Goal: Information Seeking & Learning: Learn about a topic

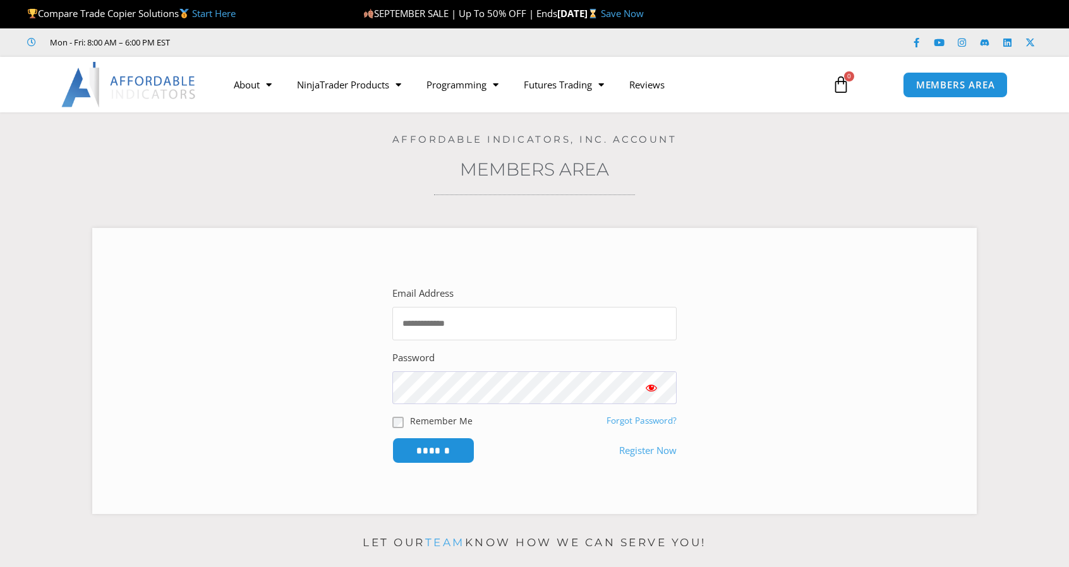
type input "**********"
click at [174, 93] on img at bounding box center [129, 84] width 136 height 45
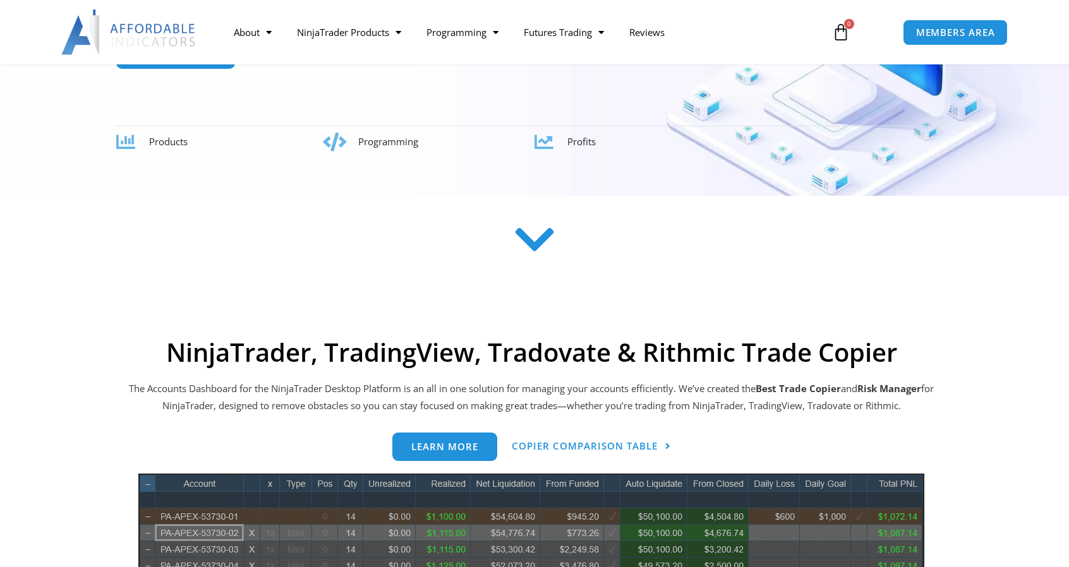
scroll to position [147, 0]
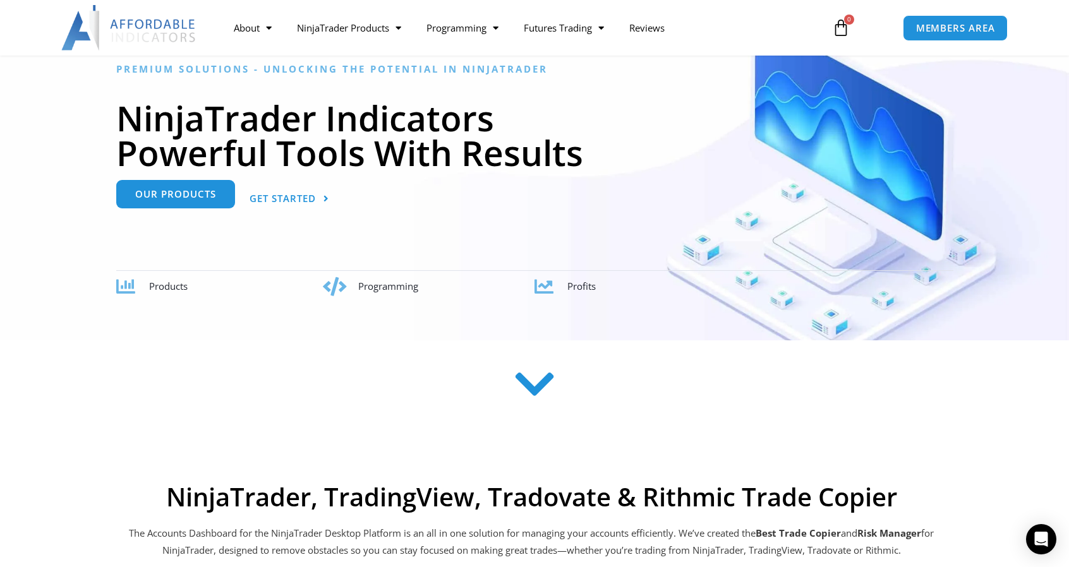
click at [162, 203] on link "Our Products" at bounding box center [175, 194] width 119 height 28
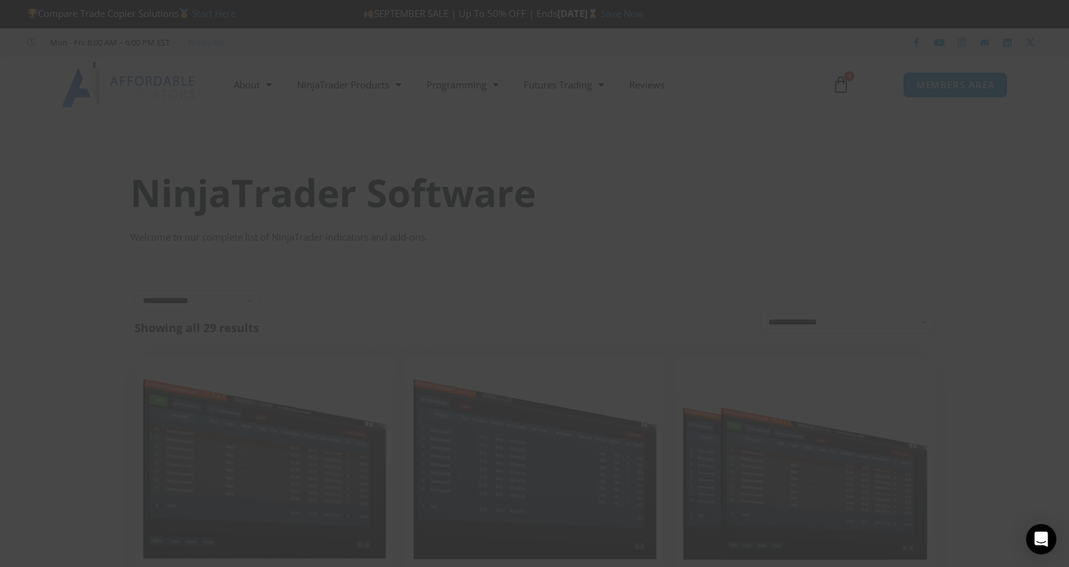
scroll to position [147, 0]
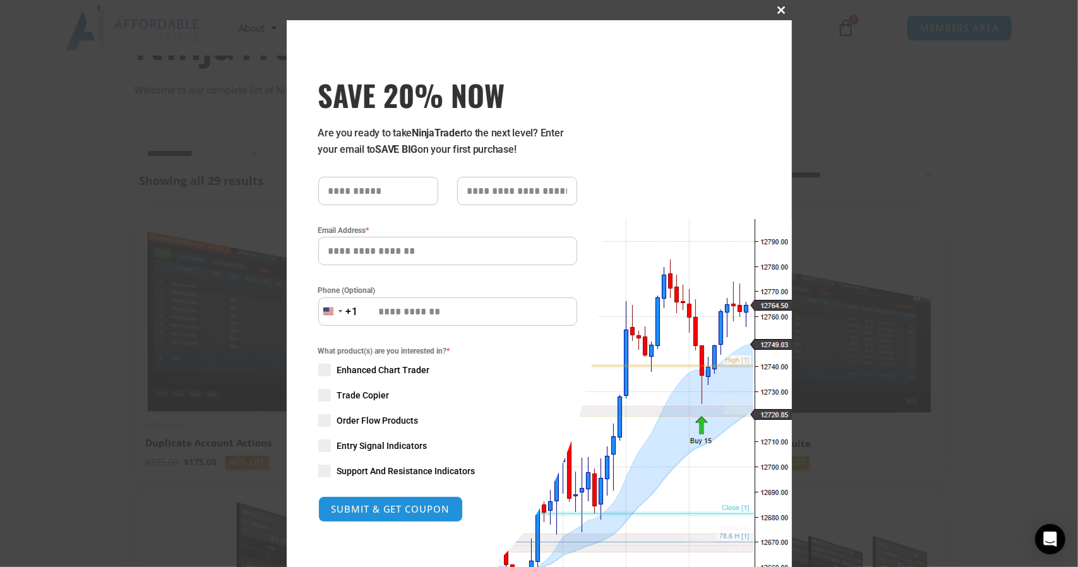
click at [778, 16] on button "Close this module" at bounding box center [782, 10] width 20 height 20
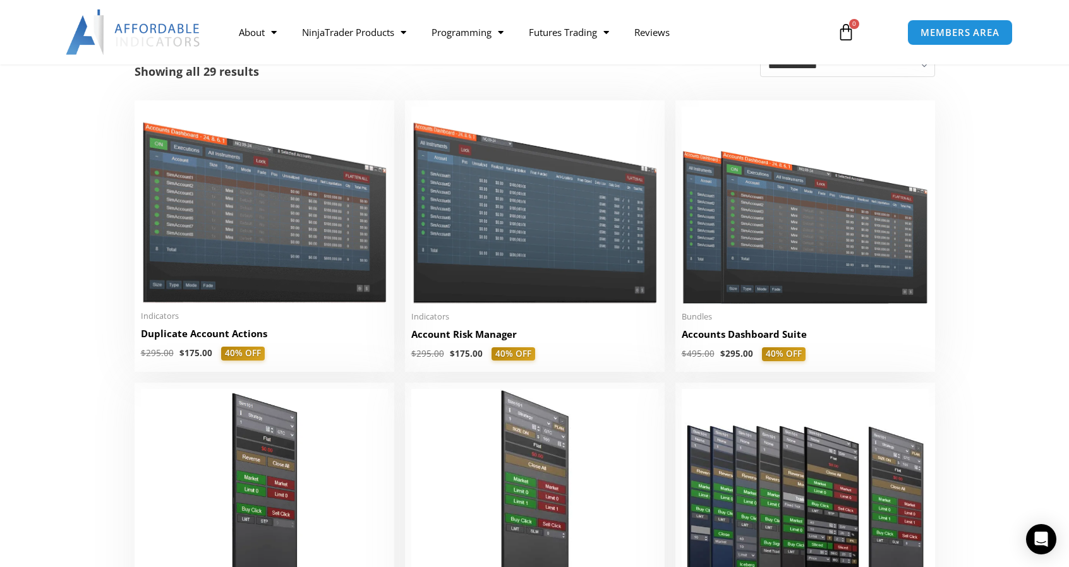
scroll to position [0, 0]
